Goal: Check status: Check status

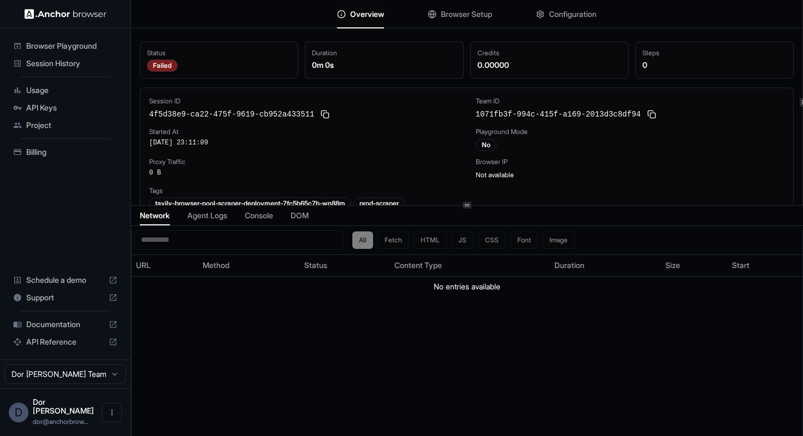
click at [475, 206] on div "Overview Browser Setup Configuration Status Failed Duration 0m 0s Credits 0.000…" at bounding box center [467, 218] width 672 height 436
